Goal: Check status: Check status

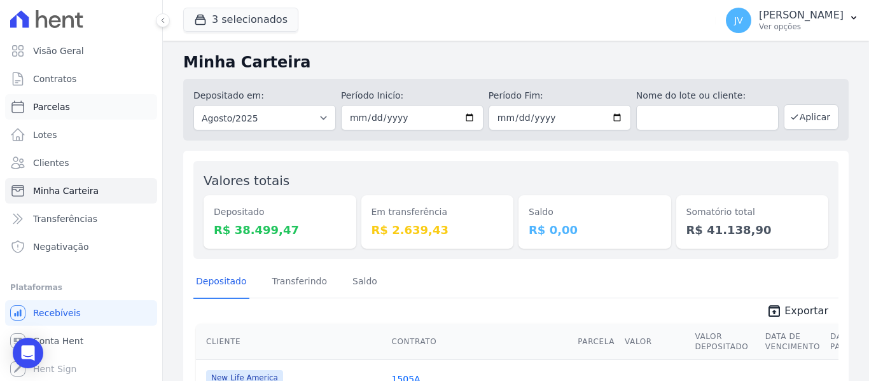
click at [67, 107] on link "Parcelas" at bounding box center [81, 106] width 152 height 25
select select
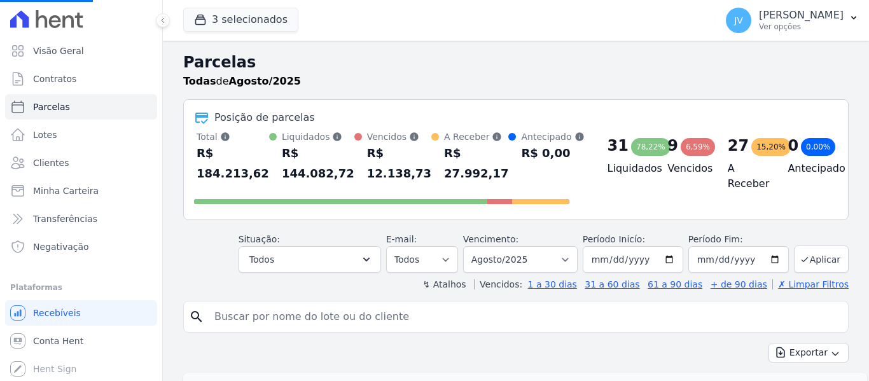
click at [310, 323] on input "search" at bounding box center [525, 316] width 636 height 25
select select
click at [311, 317] on input "search" at bounding box center [525, 316] width 636 height 25
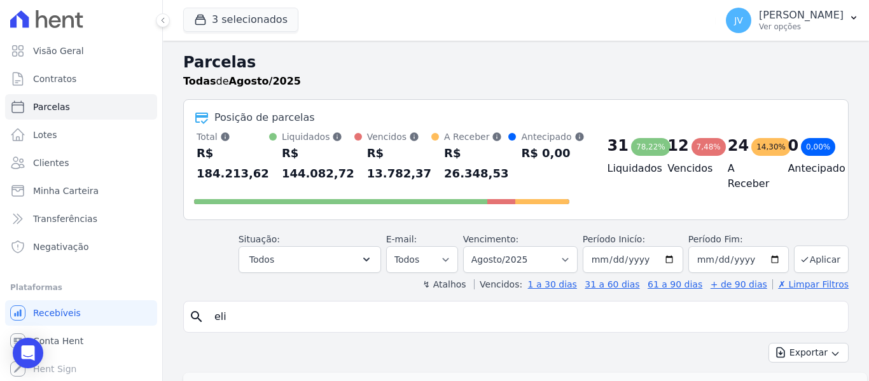
click at [263, 315] on input "eli" at bounding box center [525, 316] width 636 height 25
type input "elenice"
select select
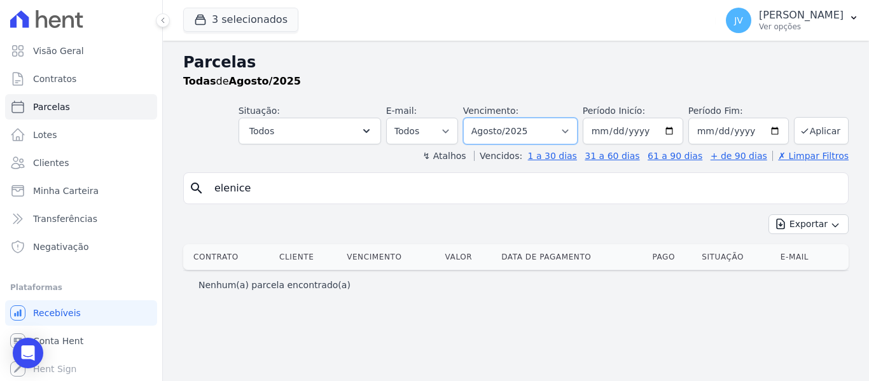
click at [558, 136] on select "Filtrar por período ──────── Todos os meses Setembro/2022 Outubro/2022 Novembro…" at bounding box center [520, 131] width 114 height 27
select select "07/2025"
click at [481, 118] on select "Filtrar por período ──────── Todos os meses Setembro/2022 Outubro/2022 Novembro…" at bounding box center [520, 131] width 114 height 27
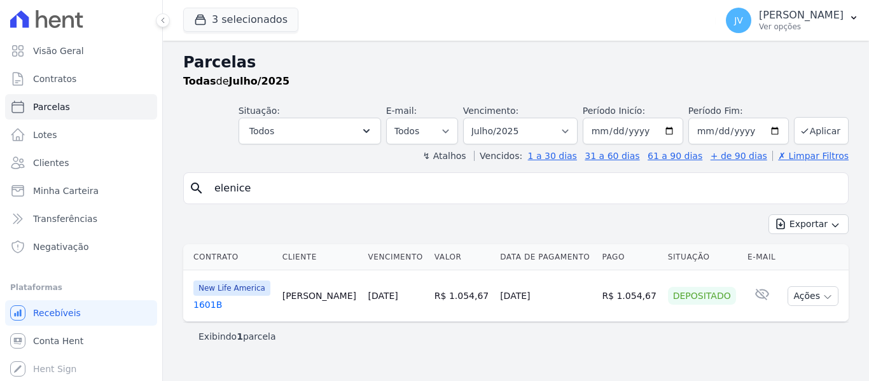
select select
click at [460, 294] on td "R$ 1.054,67" at bounding box center [461, 296] width 65 height 52
click at [510, 297] on td "[DATE]" at bounding box center [546, 296] width 102 height 52
click at [389, 299] on link "[DATE]" at bounding box center [383, 296] width 30 height 10
